Goal: Task Accomplishment & Management: Manage account settings

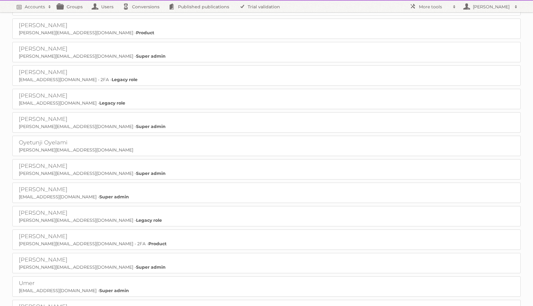
scroll to position [712, 0]
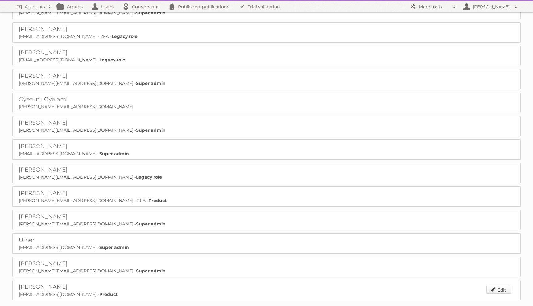
click at [498, 286] on link "Edit" at bounding box center [498, 290] width 25 height 8
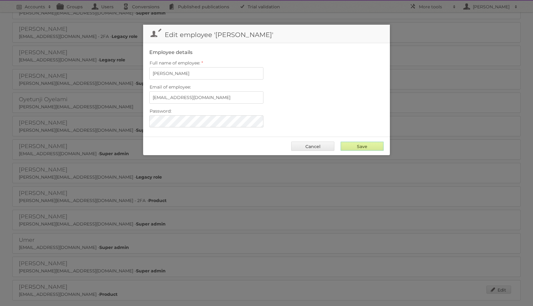
click at [356, 146] on input "Save" at bounding box center [361, 146] width 43 height 9
type input "..."
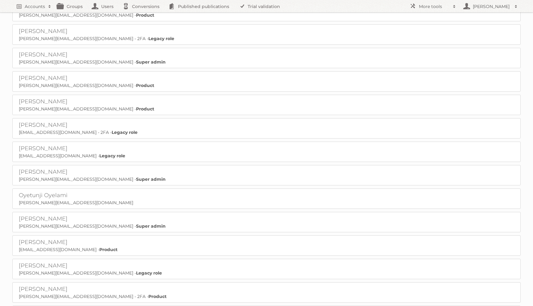
scroll to position [689, 0]
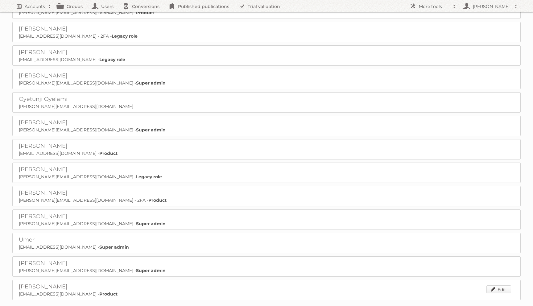
click at [497, 285] on link "Edit" at bounding box center [498, 289] width 25 height 8
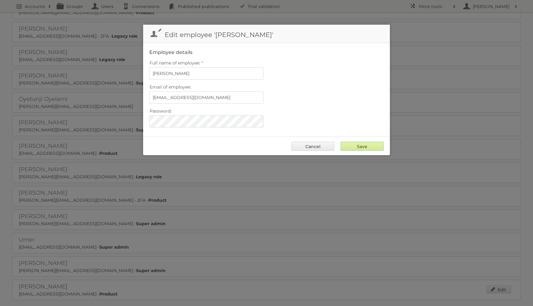
click at [359, 146] on input "Save" at bounding box center [361, 146] width 43 height 9
type input "..."
